Goal: Task Accomplishment & Management: Complete application form

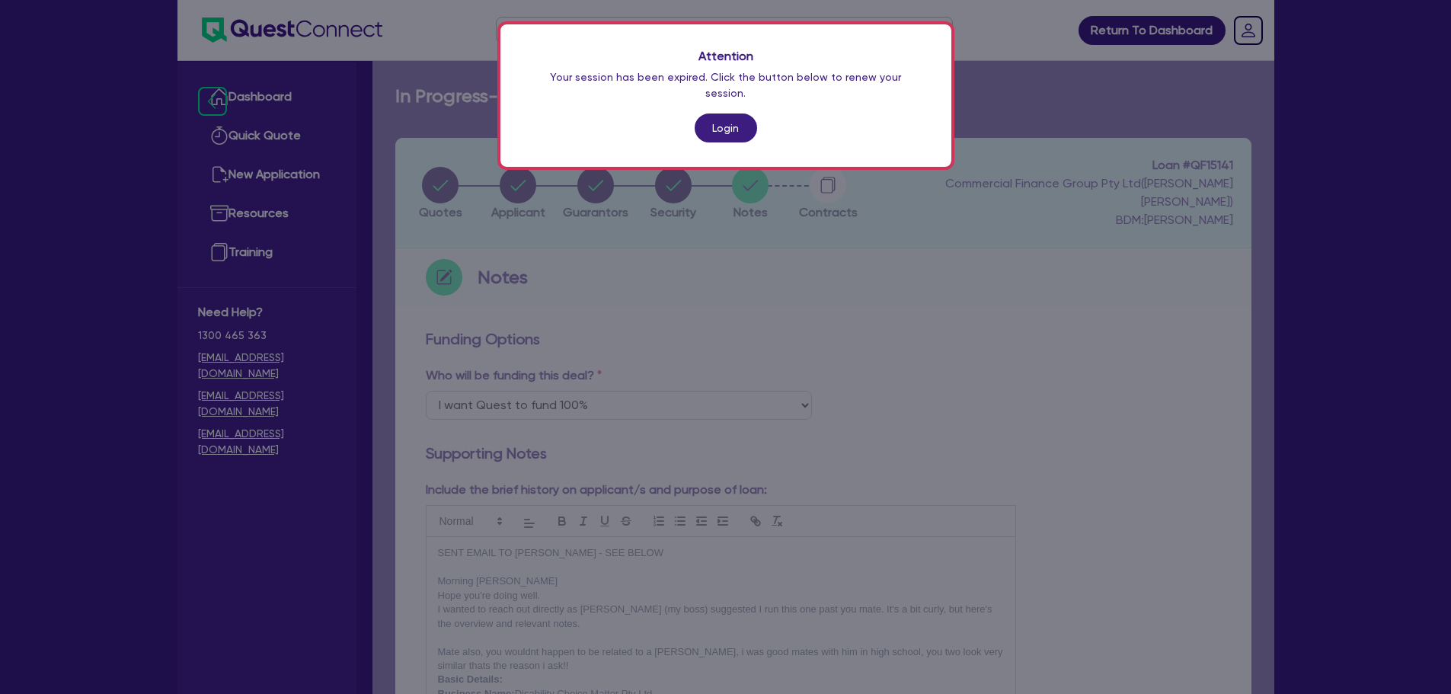
select select "Quest Finance - Own Book"
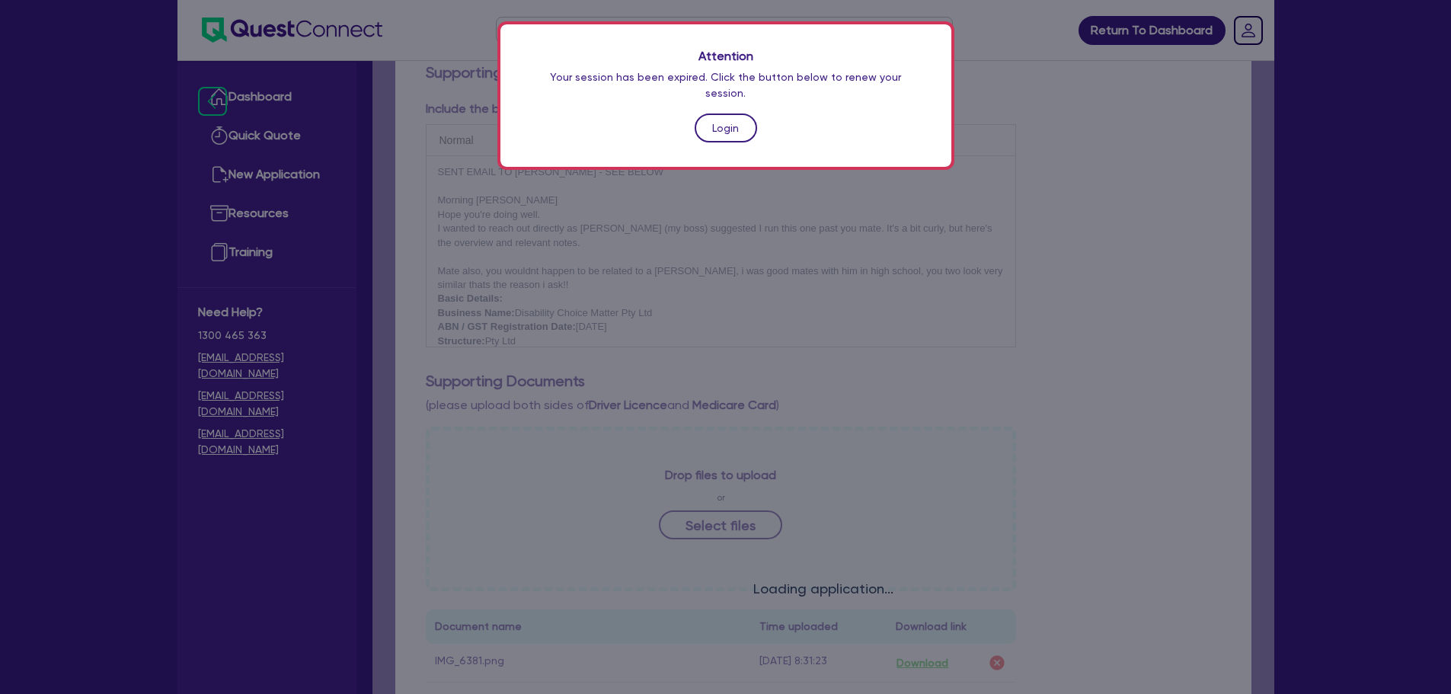
click at [727, 114] on link "Login" at bounding box center [726, 128] width 62 height 29
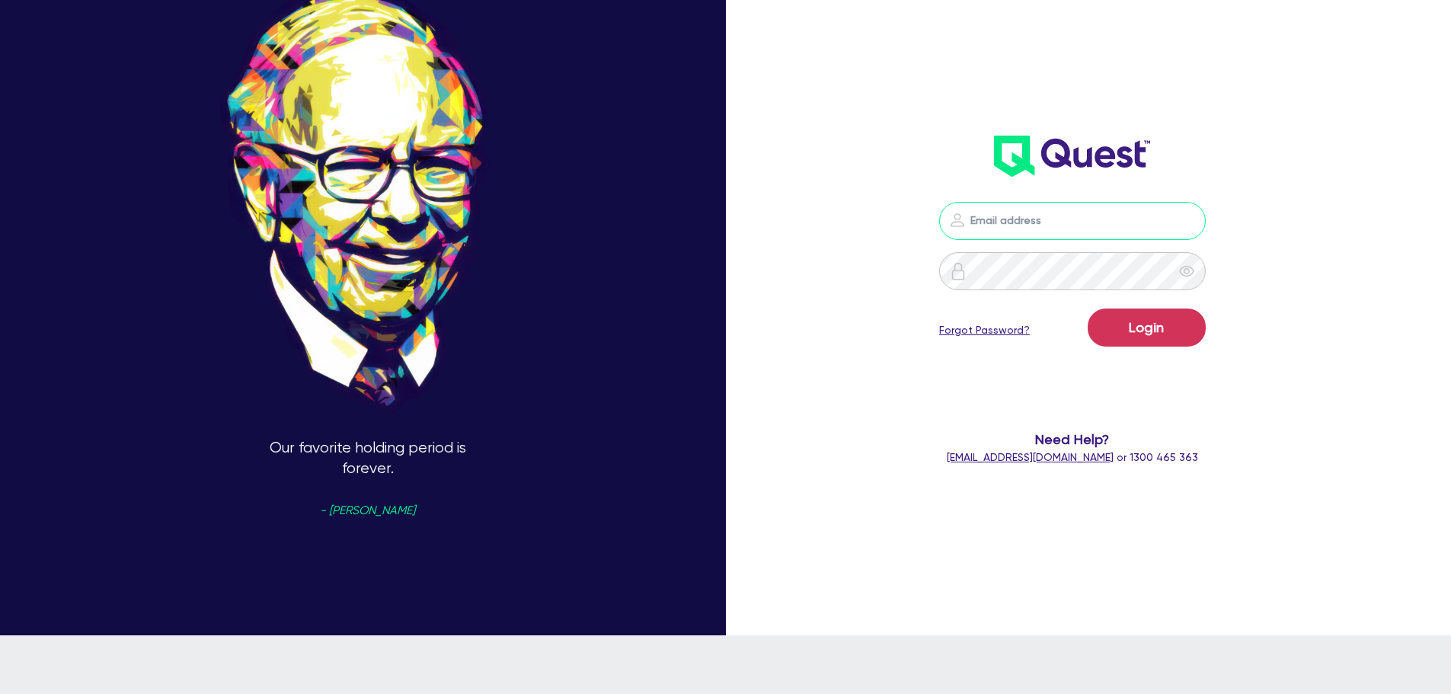
type input "[EMAIL_ADDRESS][PERSON_NAME][DOMAIN_NAME]"
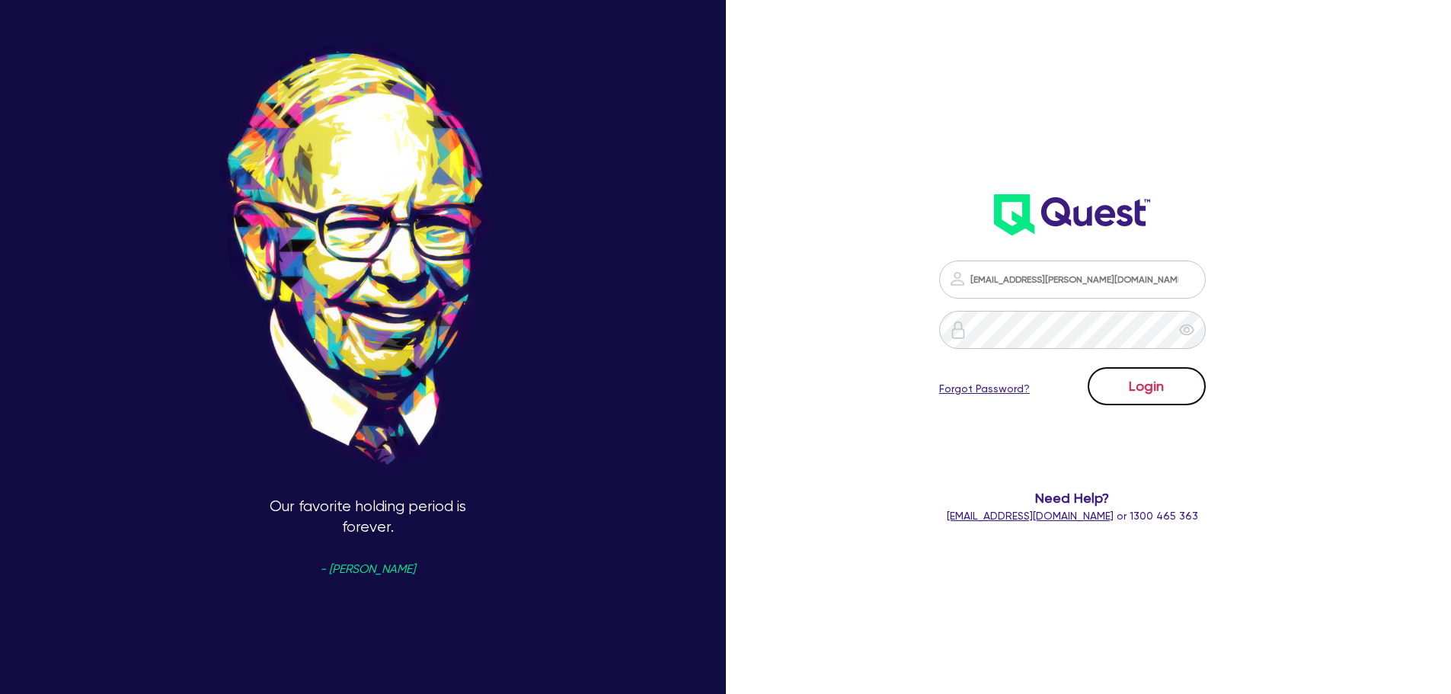
click at [1182, 378] on button "Login" at bounding box center [1147, 386] width 118 height 38
click at [1180, 381] on button "Logging in..." at bounding box center [1147, 386] width 118 height 38
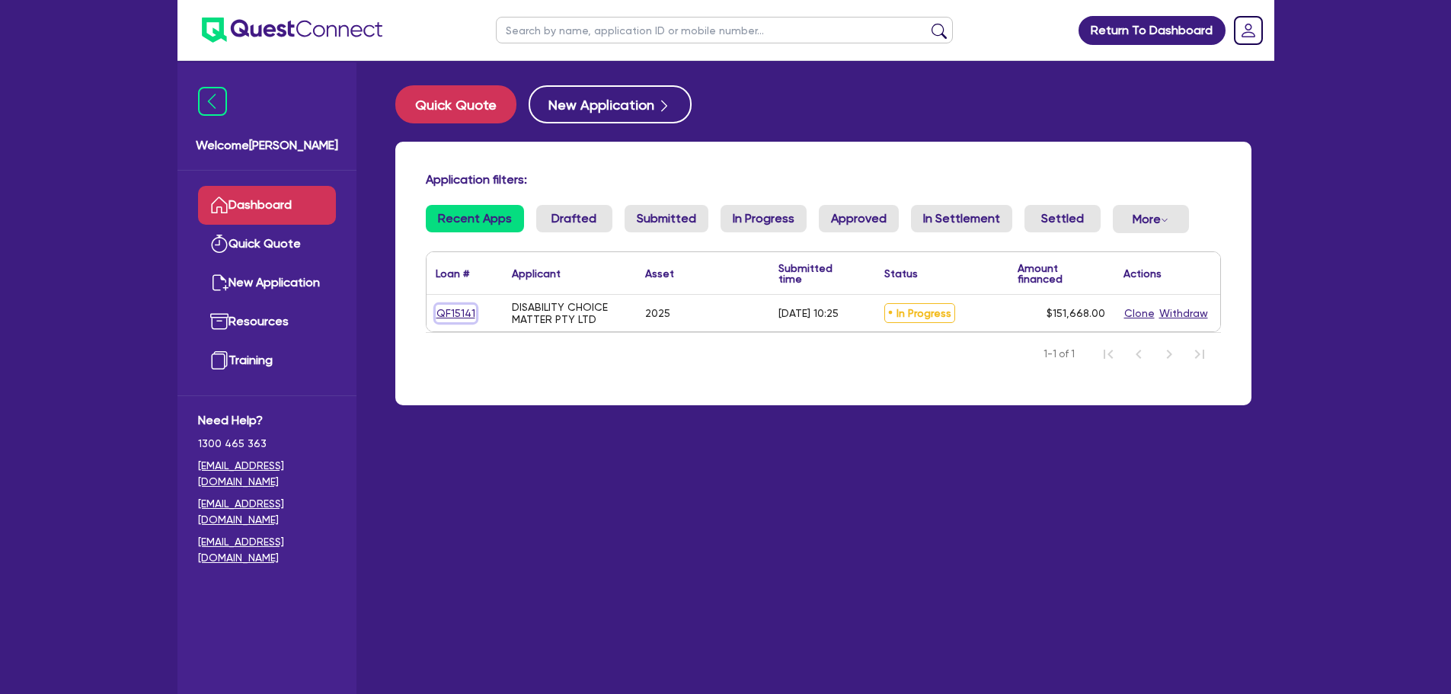
click at [474, 313] on link "QF15141" at bounding box center [456, 314] width 40 height 18
select select "CARS_AND_LIGHT_TRUCKS"
select select "PASSENGER_VEHICLES"
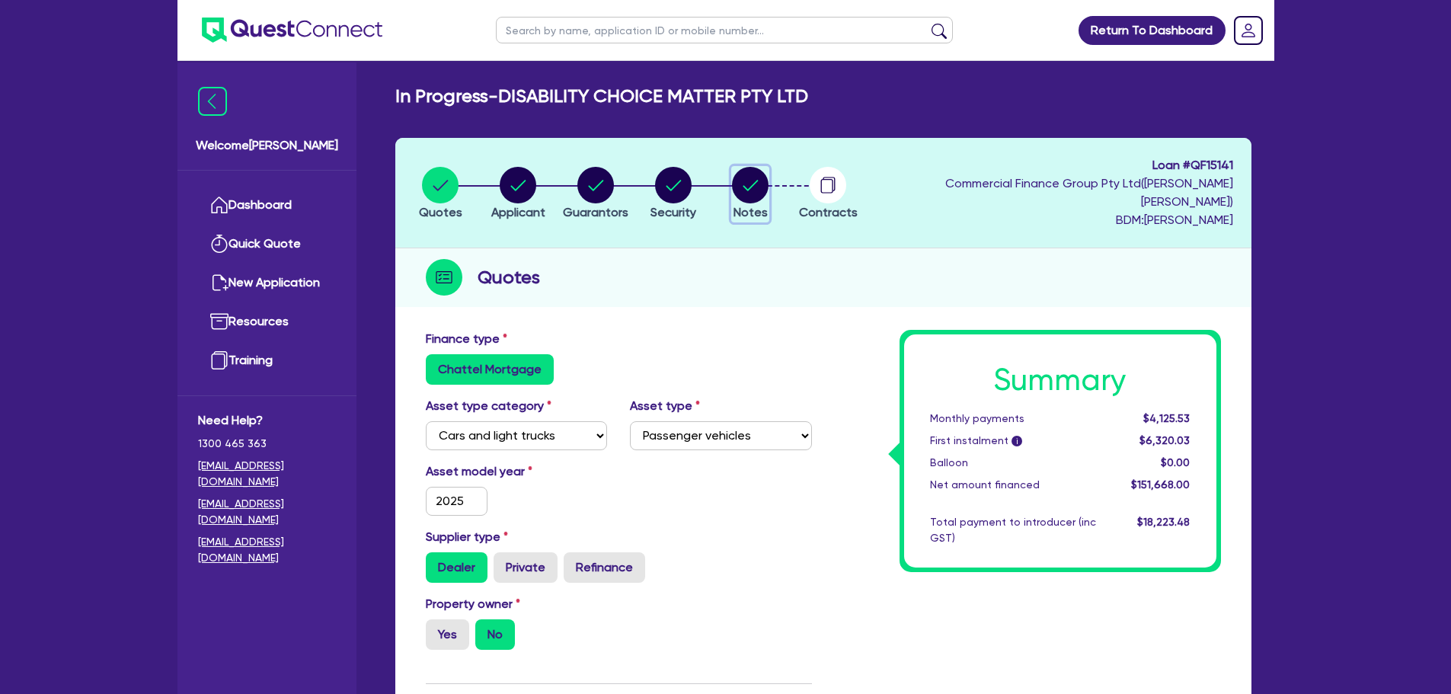
click at [769, 171] on circle "button" at bounding box center [750, 185] width 37 height 37
select select "Quest Finance - Own Book"
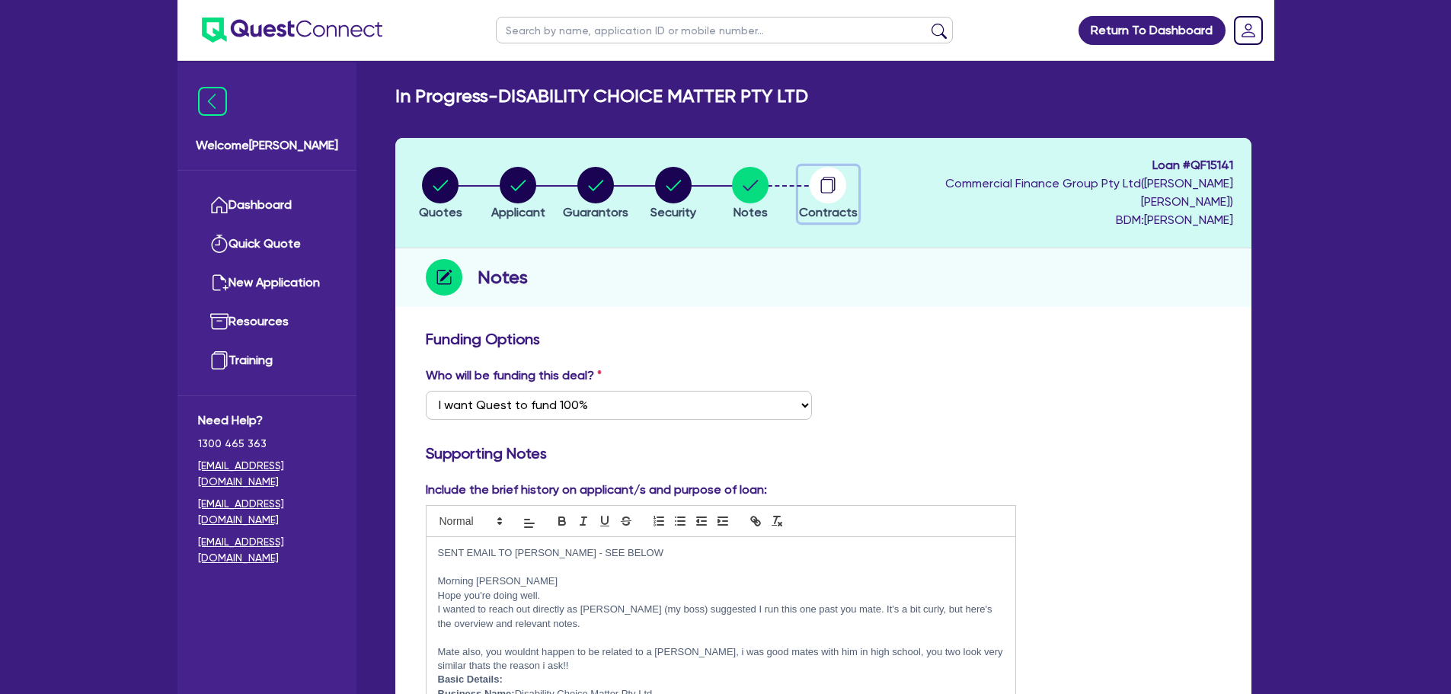
click at [846, 169] on circle "button" at bounding box center [828, 185] width 37 height 37
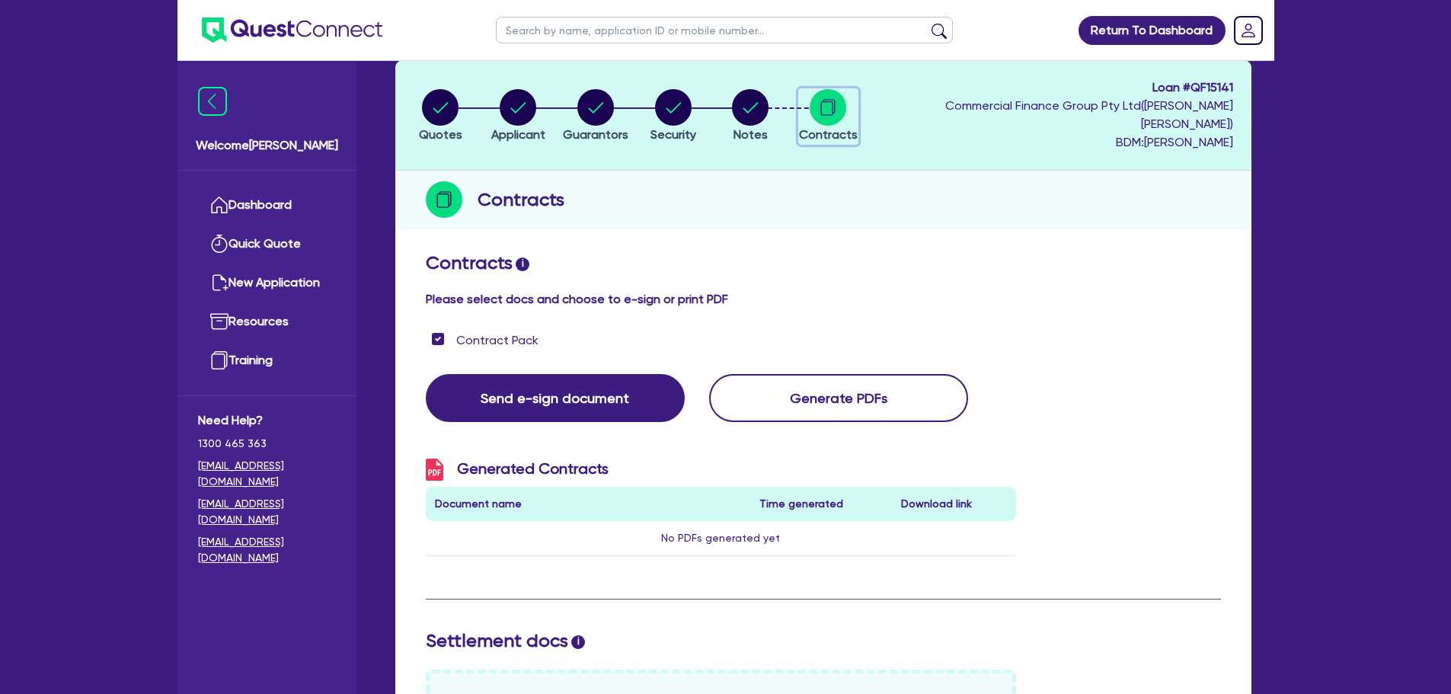
scroll to position [76, 0]
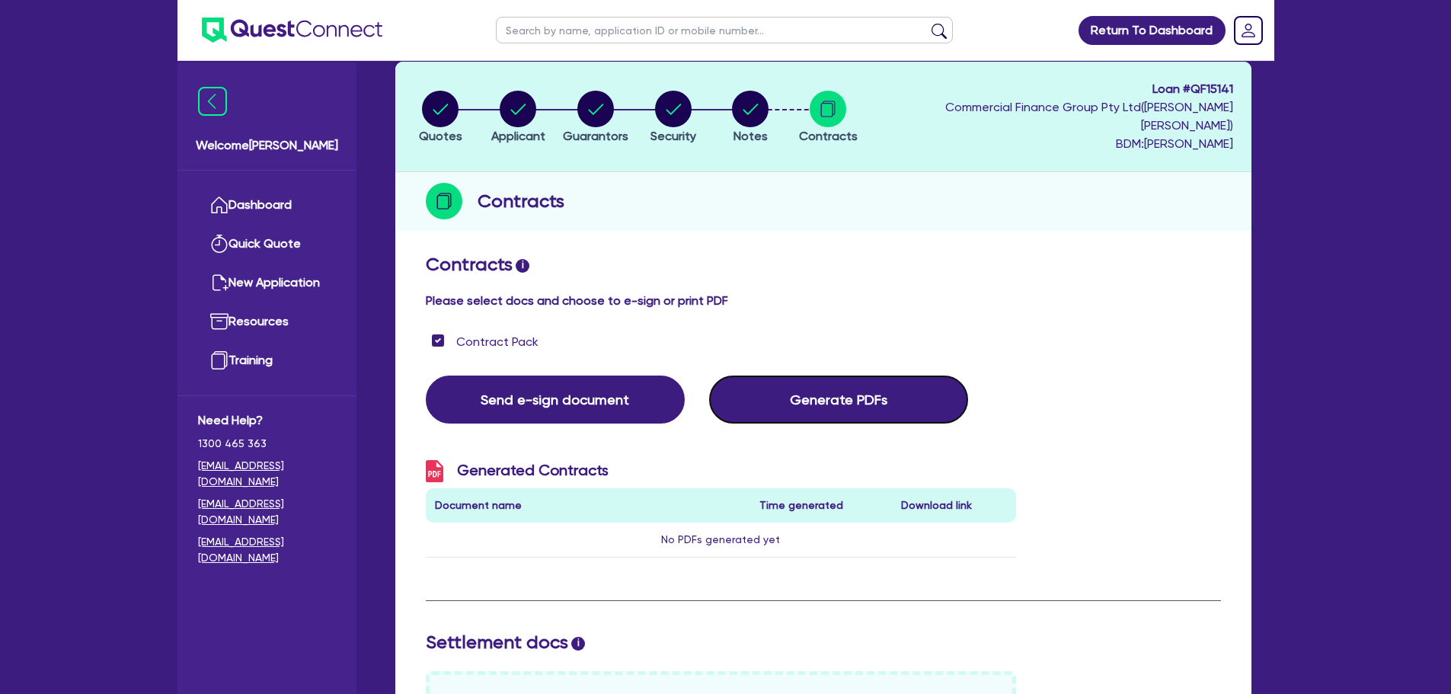
click at [830, 376] on button "Generate PDFs" at bounding box center [838, 400] width 259 height 48
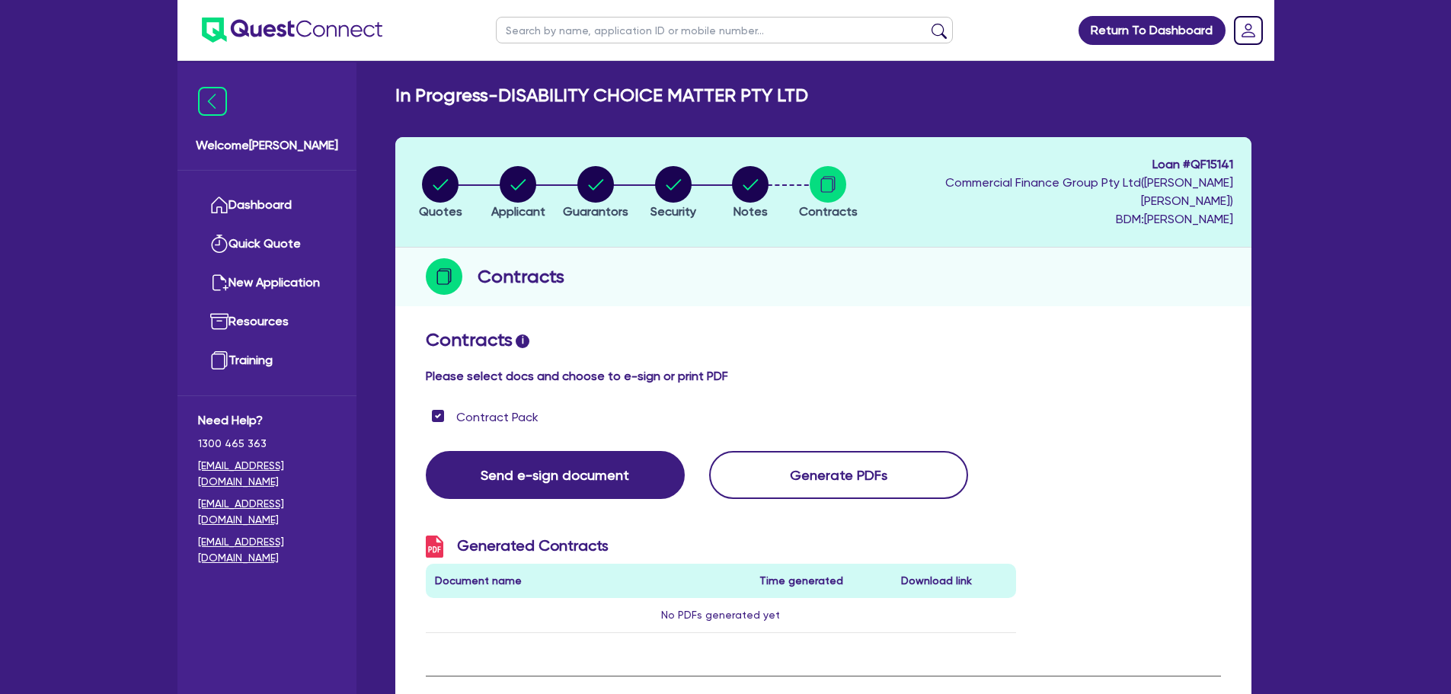
scroll to position [0, 0]
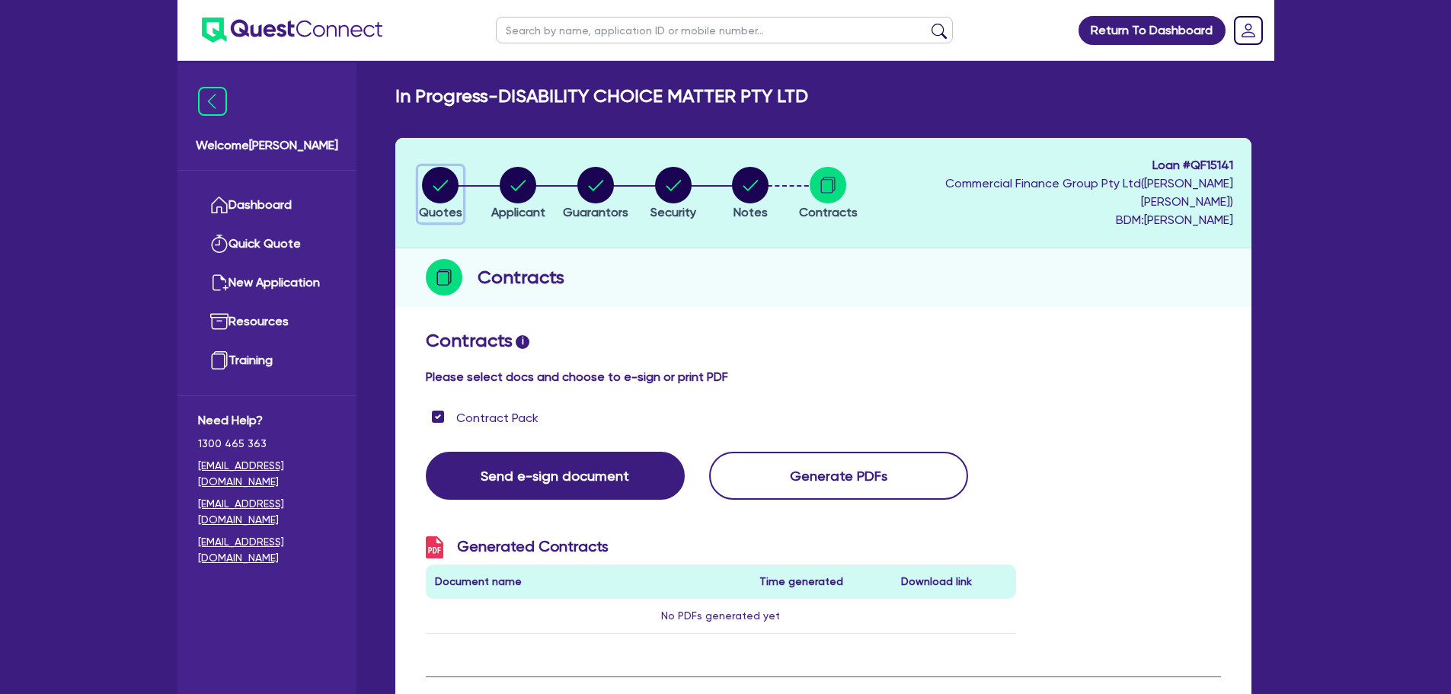
drag, startPoint x: 441, startPoint y: 188, endPoint x: 350, endPoint y: 212, distance: 94.4
click at [441, 188] on circle "button" at bounding box center [440, 185] width 37 height 37
select select "CARS_AND_LIGHT_TRUCKS"
select select "PASSENGER_VEHICLES"
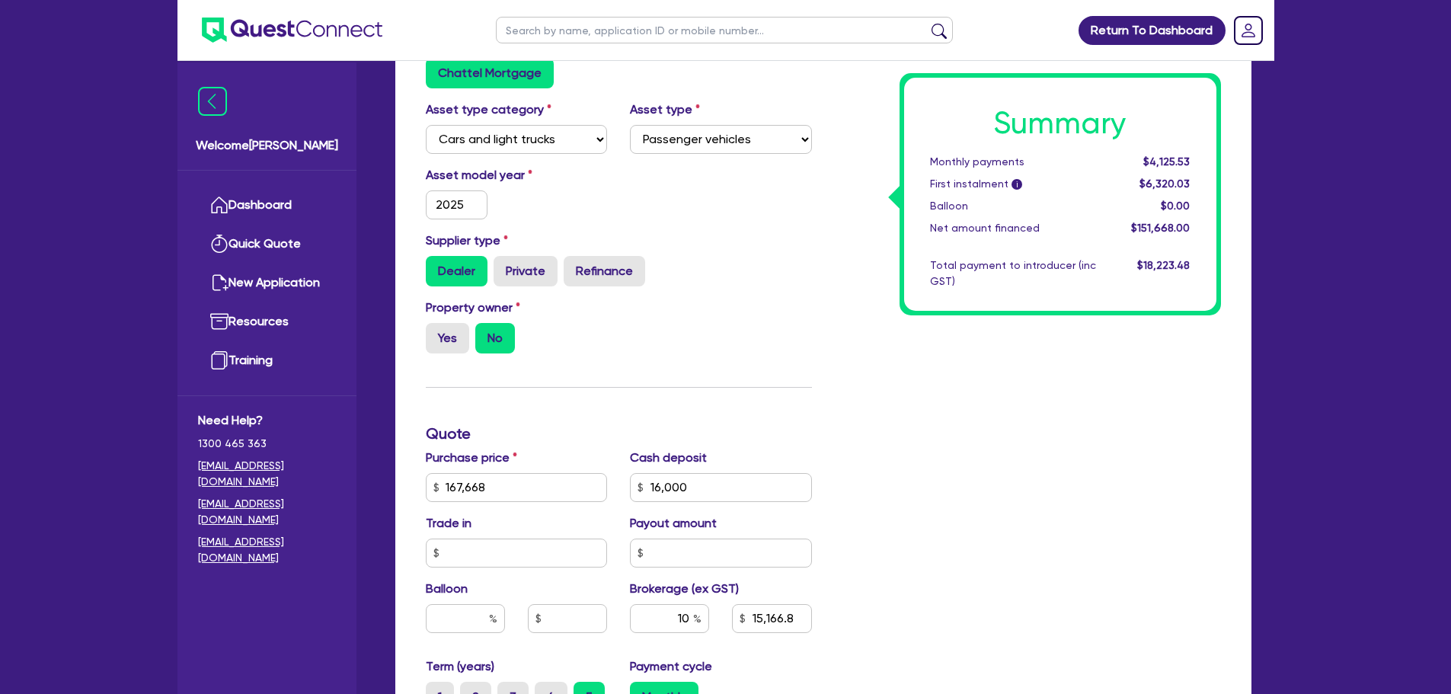
scroll to position [305, 0]
